Goal: Information Seeking & Learning: Learn about a topic

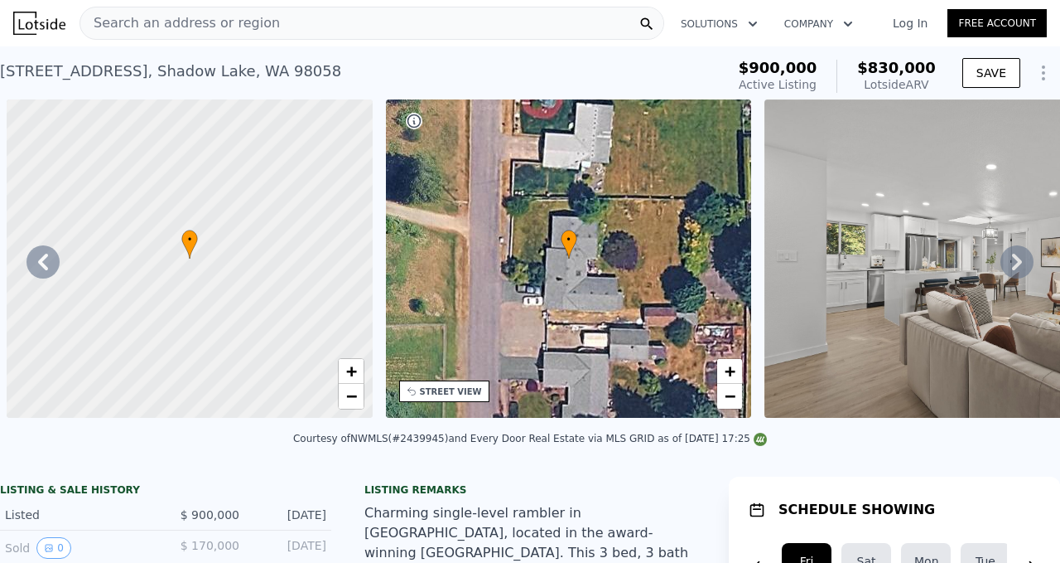
scroll to position [0, 10079]
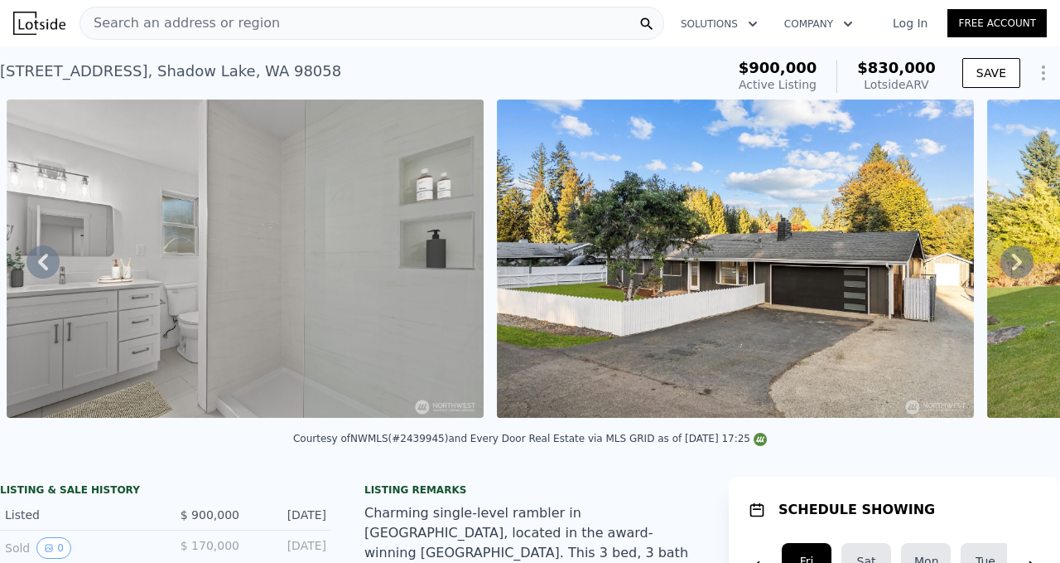
click at [229, 27] on span "Search an address or region" at bounding box center [180, 23] width 200 height 20
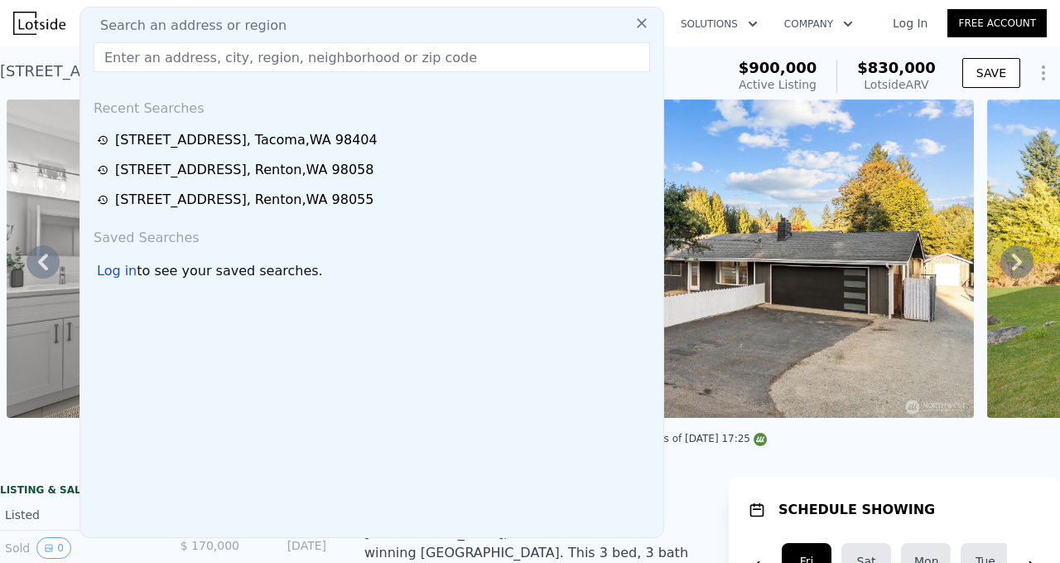
type input "[STREET_ADDRESS]"
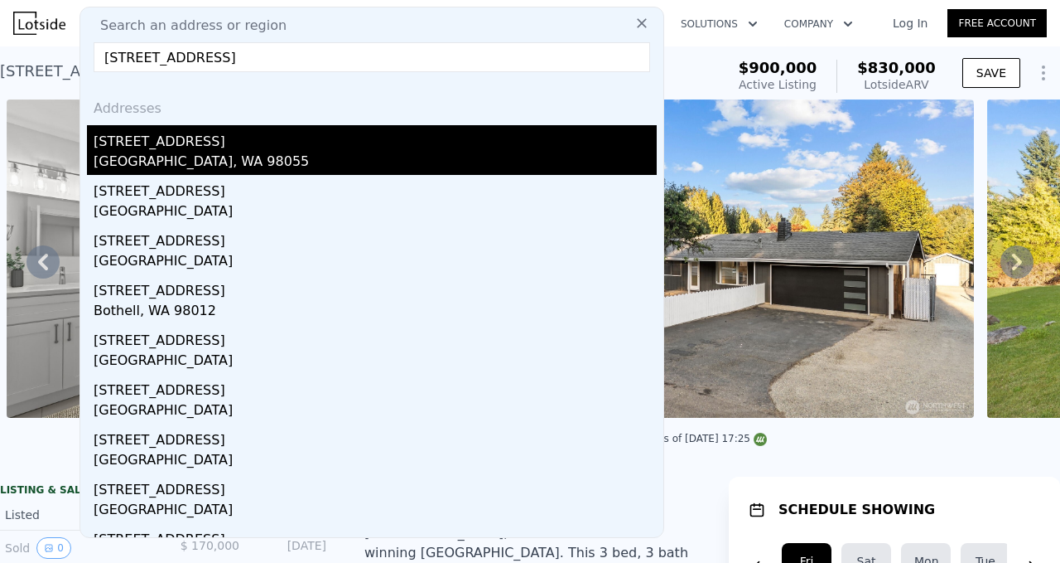
click at [197, 159] on div "[GEOGRAPHIC_DATA], WA 98055" at bounding box center [375, 163] width 563 height 23
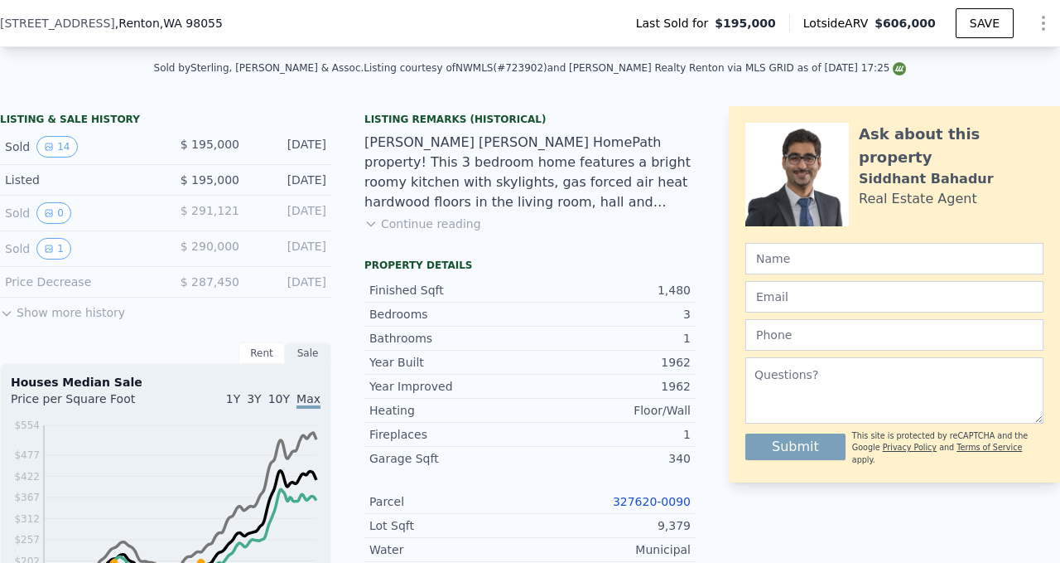
scroll to position [365, 0]
click at [53, 143] on icon "View historical data" at bounding box center [49, 146] width 10 height 10
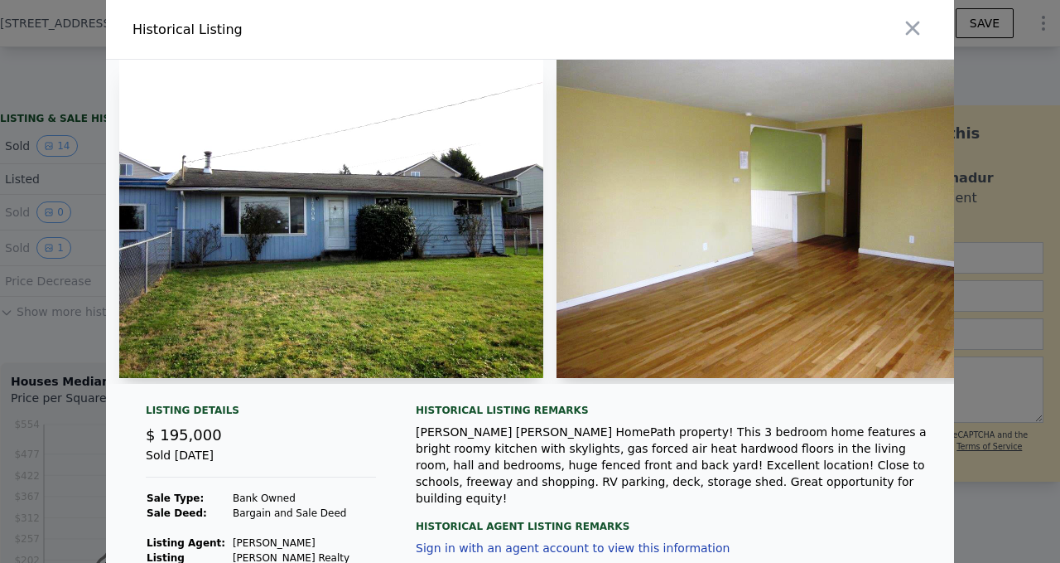
click at [291, 185] on img at bounding box center [331, 219] width 424 height 318
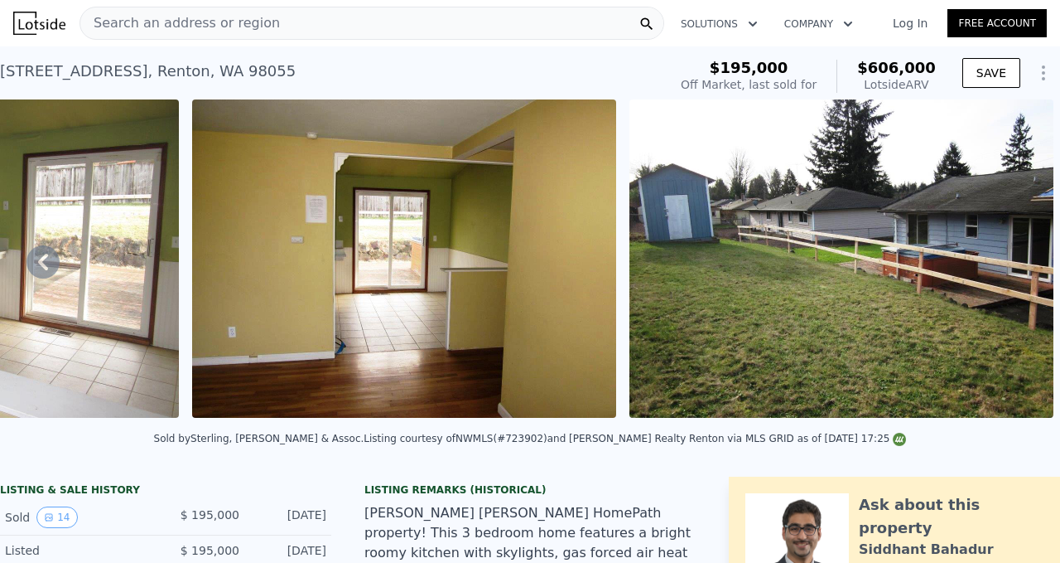
scroll to position [0, 0]
click at [278, 32] on div "Search an address or region" at bounding box center [372, 23] width 585 height 33
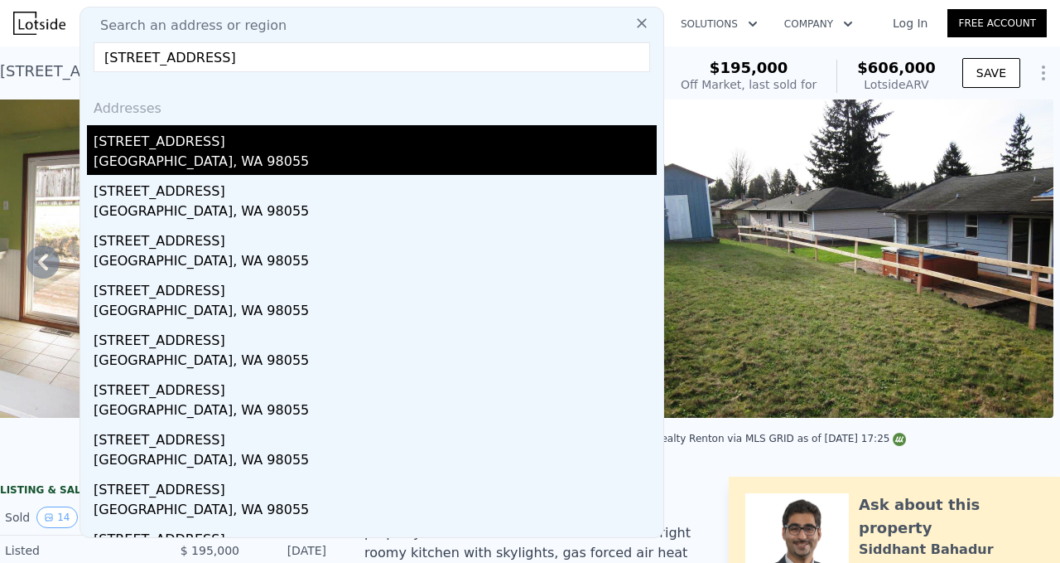
type input "[STREET_ADDRESS]"
click at [176, 158] on div "[GEOGRAPHIC_DATA], WA 98055" at bounding box center [375, 163] width 563 height 23
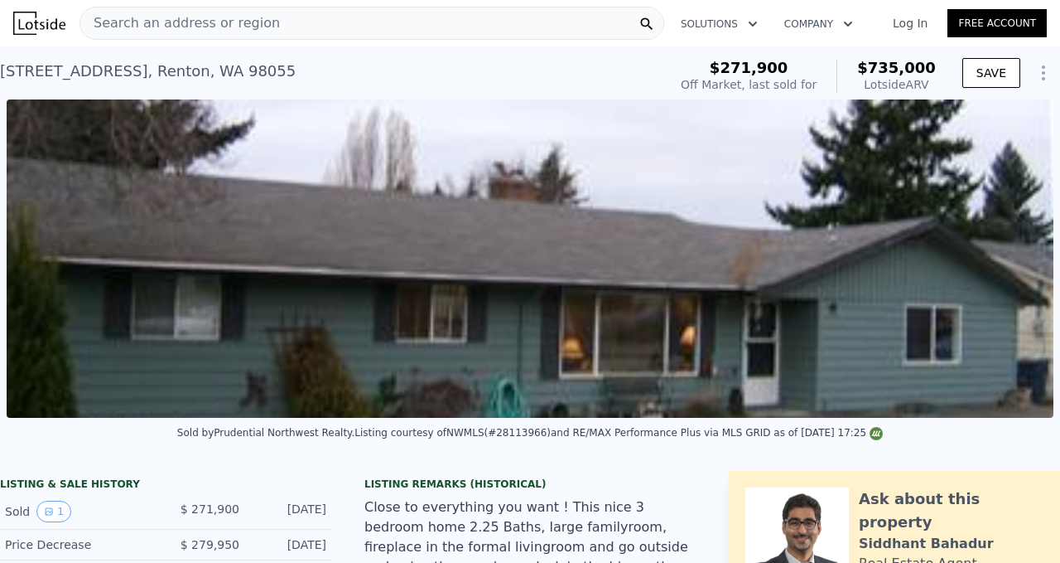
click at [234, 17] on span "Search an address or region" at bounding box center [180, 23] width 200 height 20
